Goal: Check status: Check status

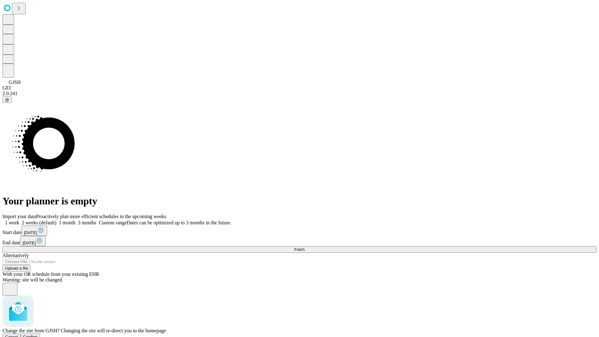
click at [38, 334] on span "Confirm" at bounding box center [30, 336] width 15 height 5
click at [19, 220] on label "1 week" at bounding box center [10, 222] width 17 height 5
click at [305, 247] on span "Fetch" at bounding box center [299, 249] width 10 height 5
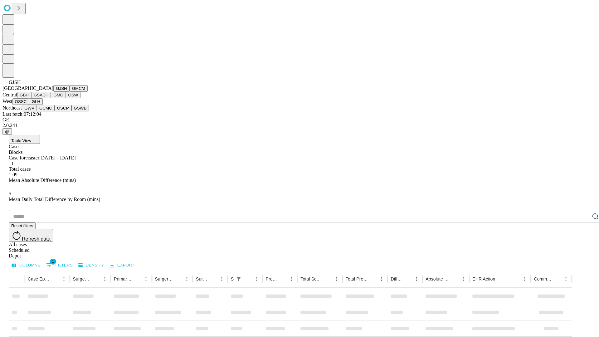
click at [70, 92] on button "GMCM" at bounding box center [79, 88] width 18 height 7
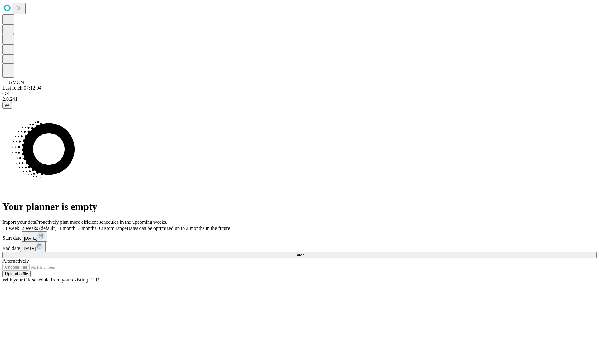
click at [19, 226] on label "1 week" at bounding box center [10, 228] width 17 height 5
click at [305, 253] on span "Fetch" at bounding box center [299, 255] width 10 height 5
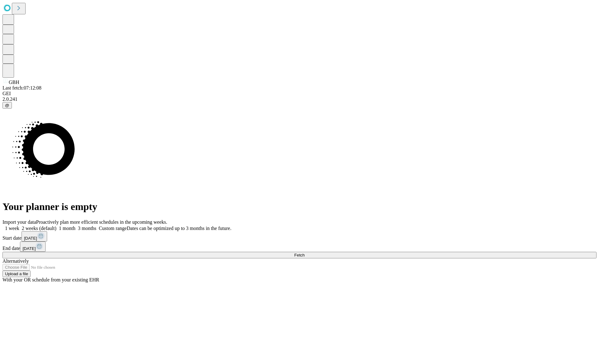
click at [19, 226] on label "1 week" at bounding box center [10, 228] width 17 height 5
click at [305, 253] on span "Fetch" at bounding box center [299, 255] width 10 height 5
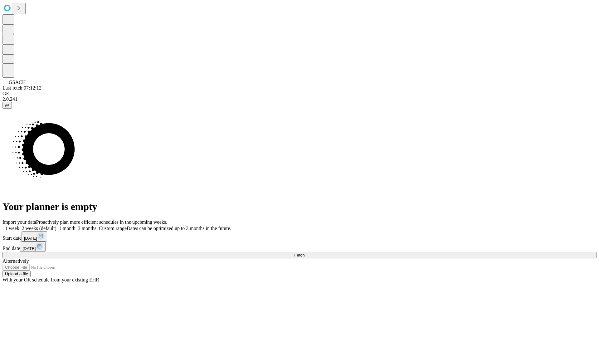
click at [19, 226] on label "1 week" at bounding box center [10, 228] width 17 height 5
click at [305, 253] on span "Fetch" at bounding box center [299, 255] width 10 height 5
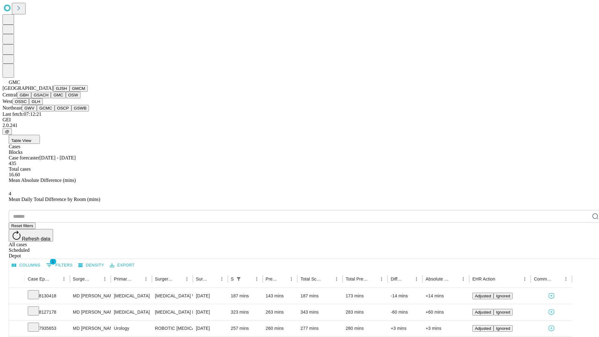
click at [66, 98] on button "OSW" at bounding box center [73, 95] width 15 height 7
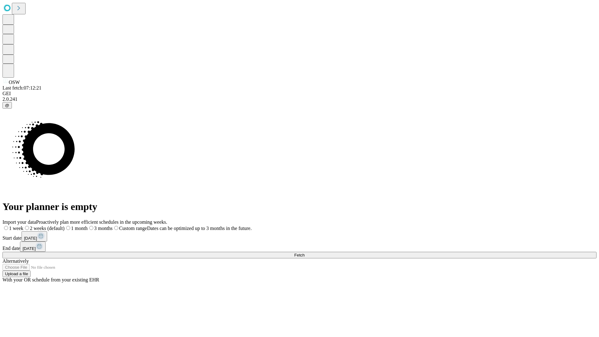
click at [23, 226] on label "1 week" at bounding box center [12, 228] width 21 height 5
click at [305, 253] on span "Fetch" at bounding box center [299, 255] width 10 height 5
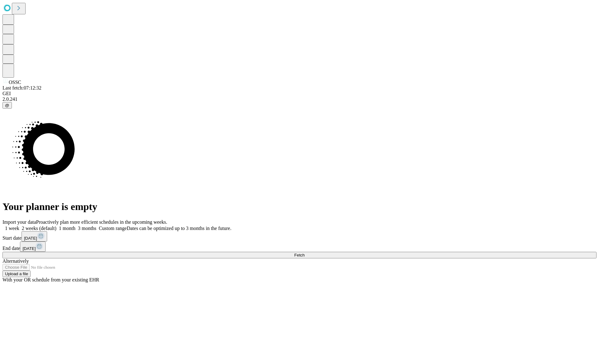
click at [19, 226] on label "1 week" at bounding box center [10, 228] width 17 height 5
click at [305, 253] on span "Fetch" at bounding box center [299, 255] width 10 height 5
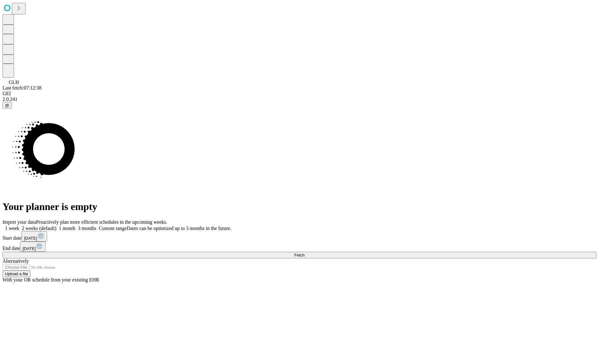
click at [19, 226] on label "1 week" at bounding box center [10, 228] width 17 height 5
click at [305, 253] on span "Fetch" at bounding box center [299, 255] width 10 height 5
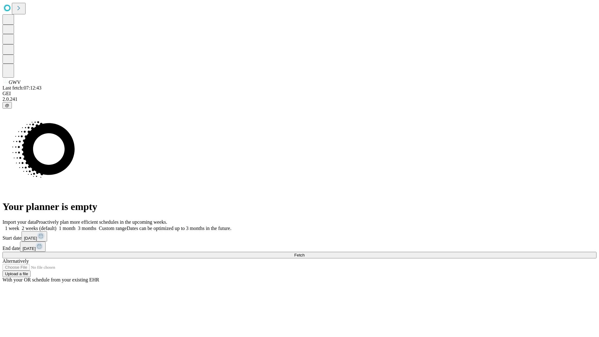
click at [19, 226] on label "1 week" at bounding box center [10, 228] width 17 height 5
click at [305, 253] on span "Fetch" at bounding box center [299, 255] width 10 height 5
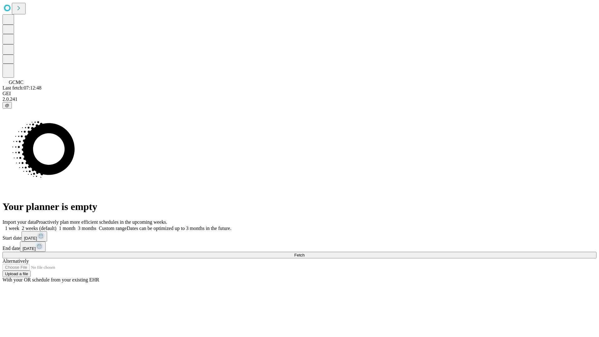
click at [305, 253] on span "Fetch" at bounding box center [299, 255] width 10 height 5
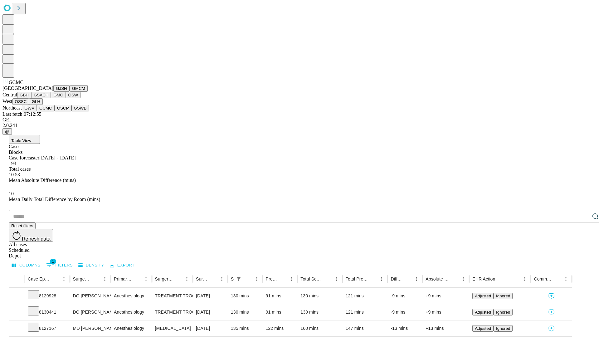
click at [55, 111] on button "OSCP" at bounding box center [63, 108] width 17 height 7
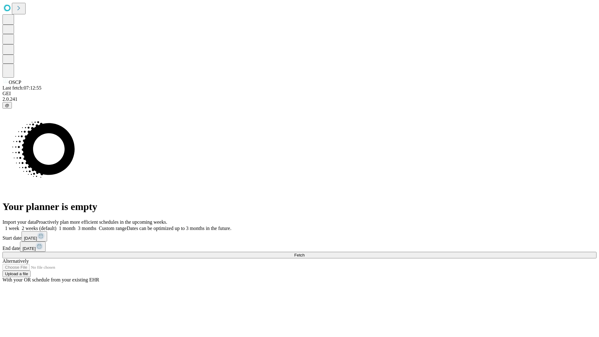
click at [305, 253] on span "Fetch" at bounding box center [299, 255] width 10 height 5
